Goal: Transaction & Acquisition: Purchase product/service

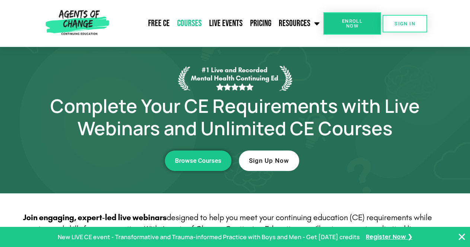
click at [190, 19] on link "Courses" at bounding box center [189, 23] width 32 height 19
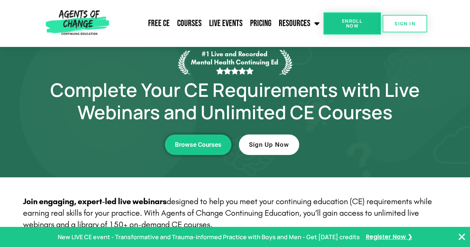
scroll to position [16, 0]
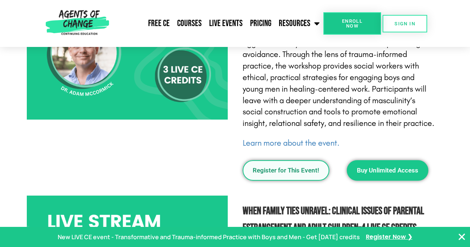
scroll to position [647, 0]
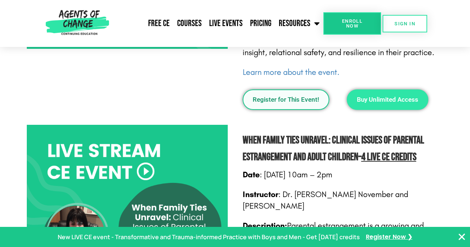
click at [404, 99] on span "Buy Unlimited Access" at bounding box center [387, 99] width 61 height 6
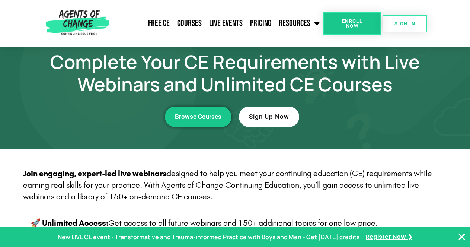
scroll to position [0, 0]
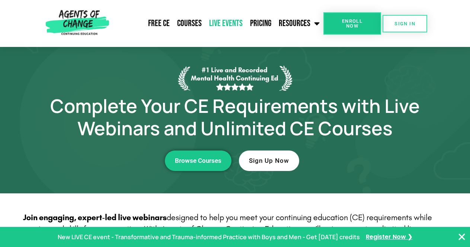
click at [225, 21] on link "Live Events" at bounding box center [225, 23] width 41 height 19
